Goal: Information Seeking & Learning: Learn about a topic

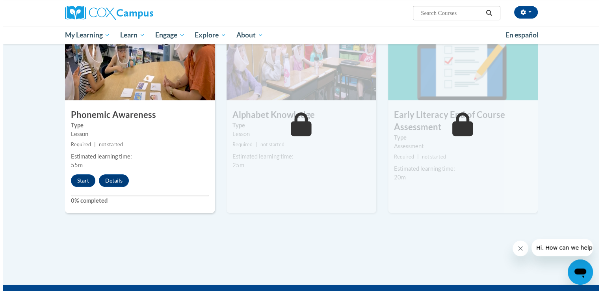
scroll to position [403, 0]
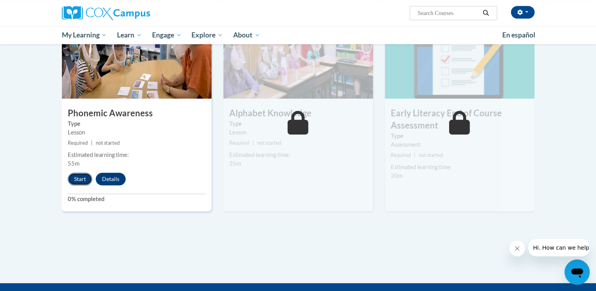
click at [76, 182] on button "Start" at bounding box center [80, 179] width 24 height 13
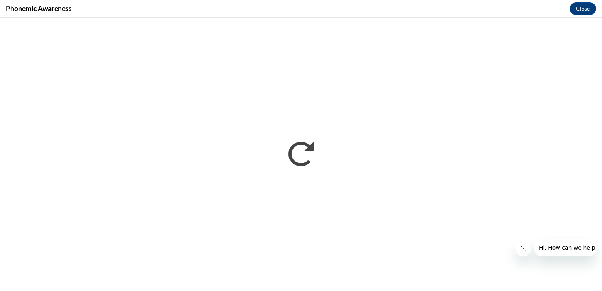
scroll to position [0, 0]
